Goal: Task Accomplishment & Management: Manage account settings

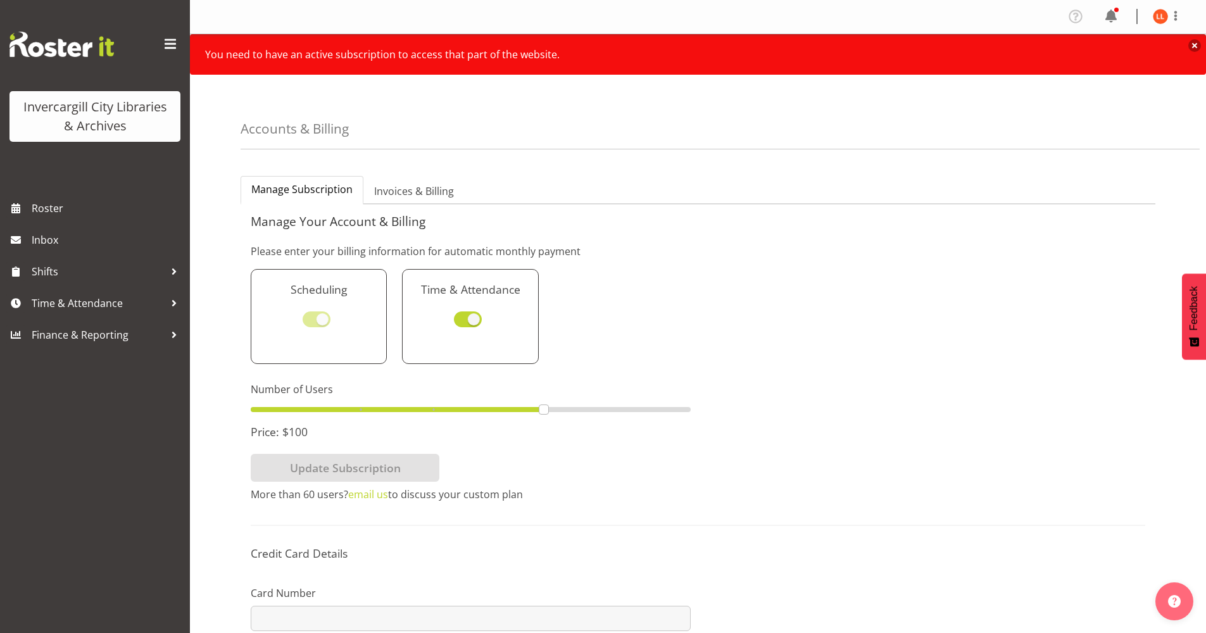
click at [1195, 45] on button "Close notification" at bounding box center [1194, 45] width 13 height 13
click at [44, 208] on span "Roster" at bounding box center [108, 208] width 152 height 19
click at [38, 205] on span "Roster" at bounding box center [108, 208] width 152 height 19
